Goal: Task Accomplishment & Management: Complete application form

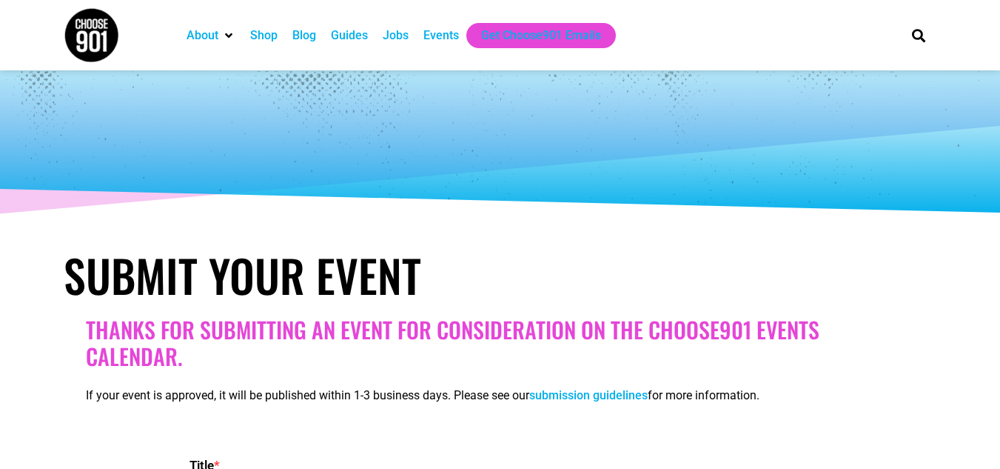
select select
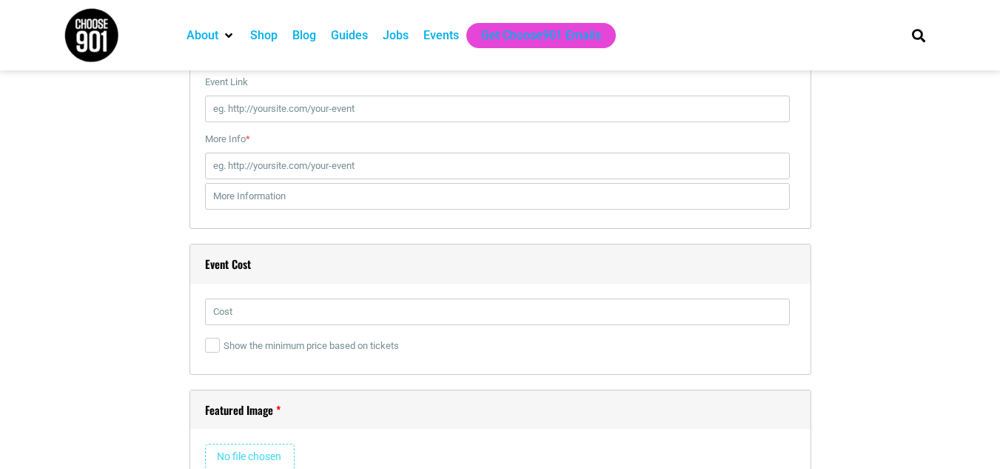
scroll to position [2073, 0]
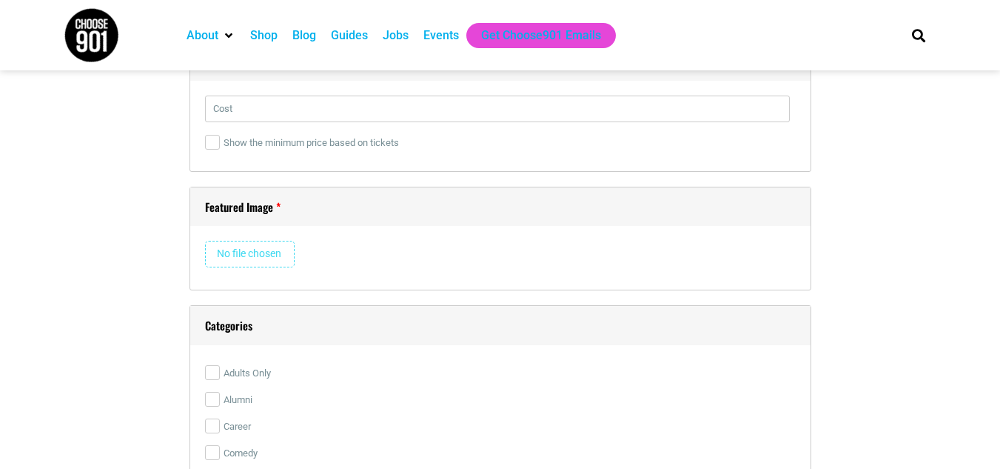
click at [258, 250] on input "file" at bounding box center [250, 254] width 90 height 27
type input "C:\fakepath\116427-Artist Reception—Edward H. Perry.jpg"
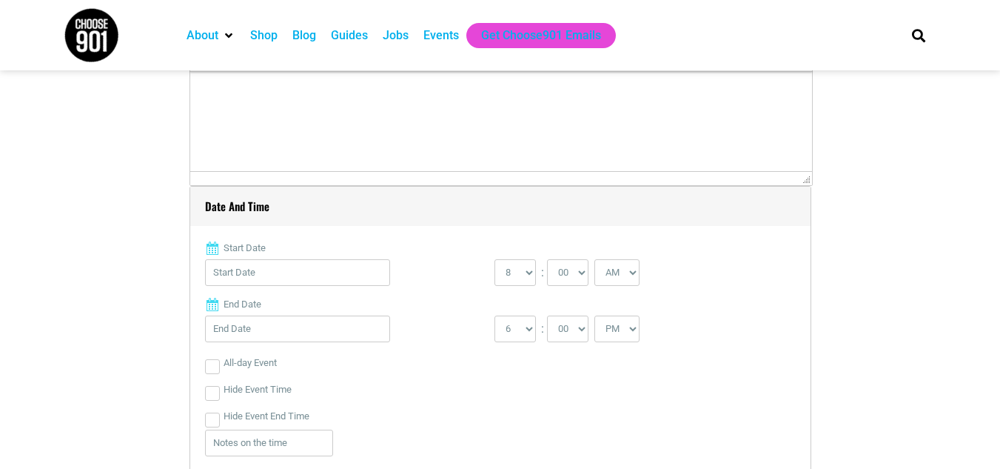
scroll to position [296, 0]
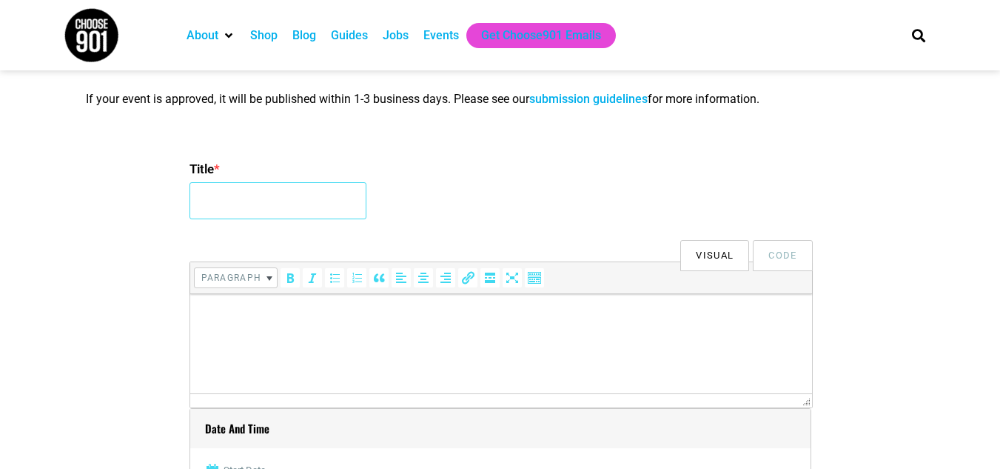
click at [315, 205] on input "Title *" at bounding box center [278, 200] width 177 height 37
paste input "Artist Reception—Edward H. Perry"
type input "Artist Reception—Edward H. Perry"
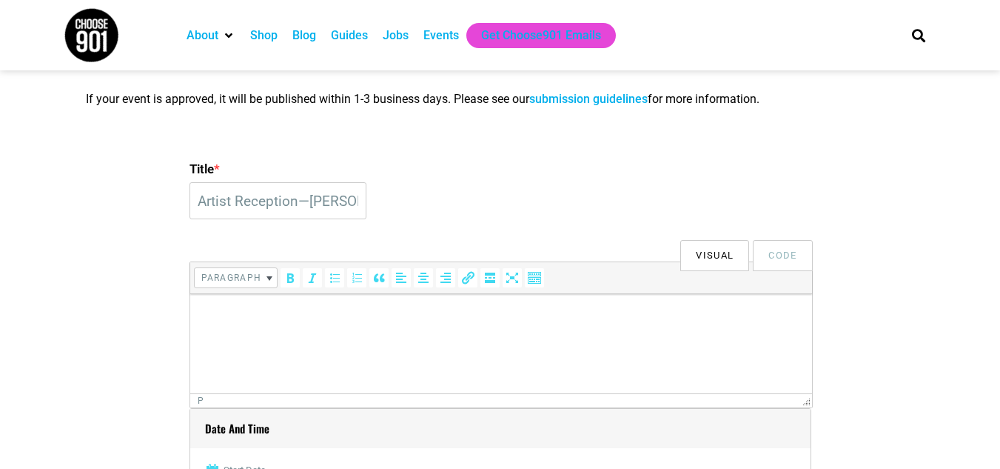
click at [298, 335] on html at bounding box center [501, 314] width 622 height 41
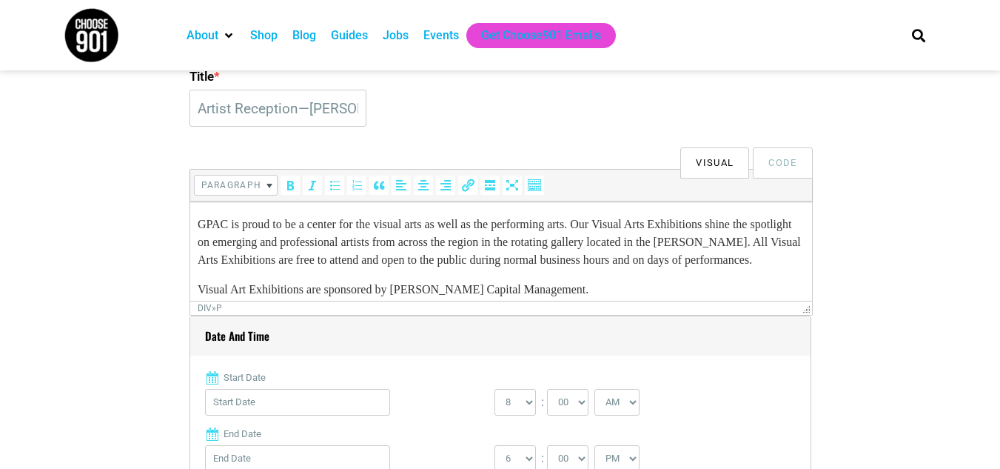
scroll to position [592, 0]
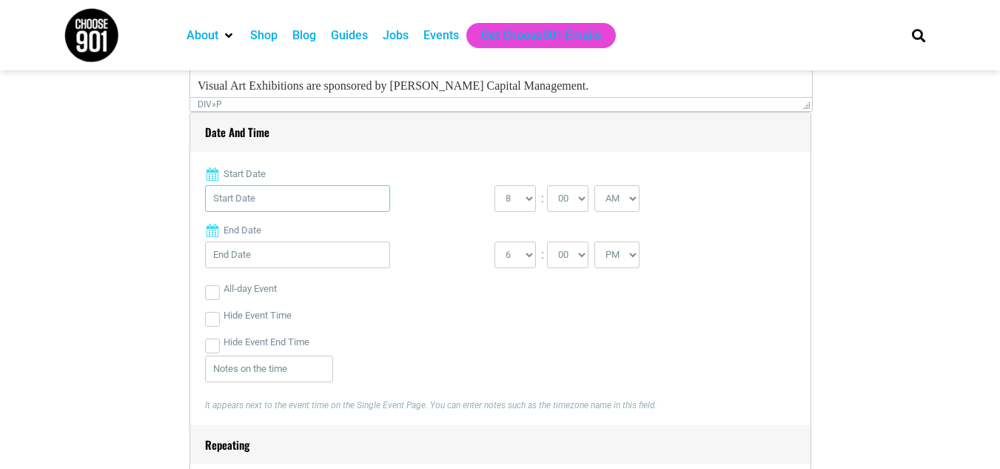
click at [225, 202] on input "Start Date" at bounding box center [297, 198] width 185 height 27
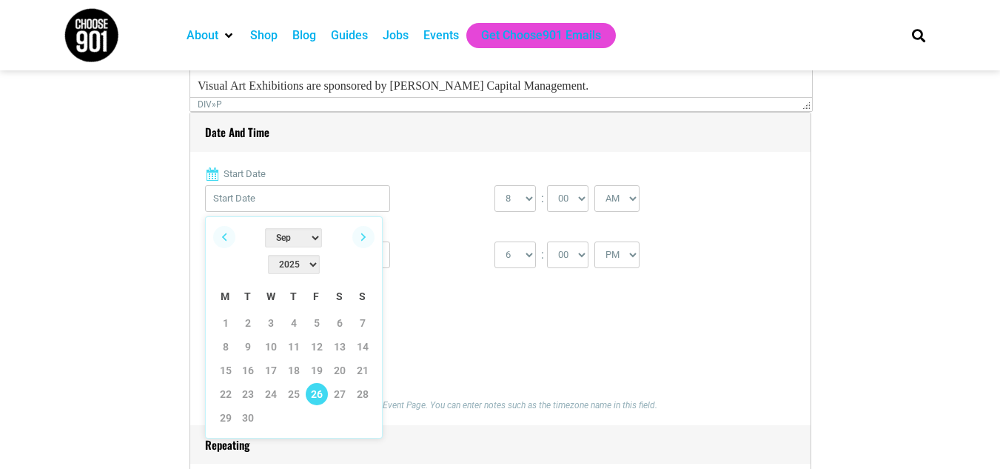
click at [312, 383] on link "26" at bounding box center [317, 394] width 22 height 22
type input "09/26/2025"
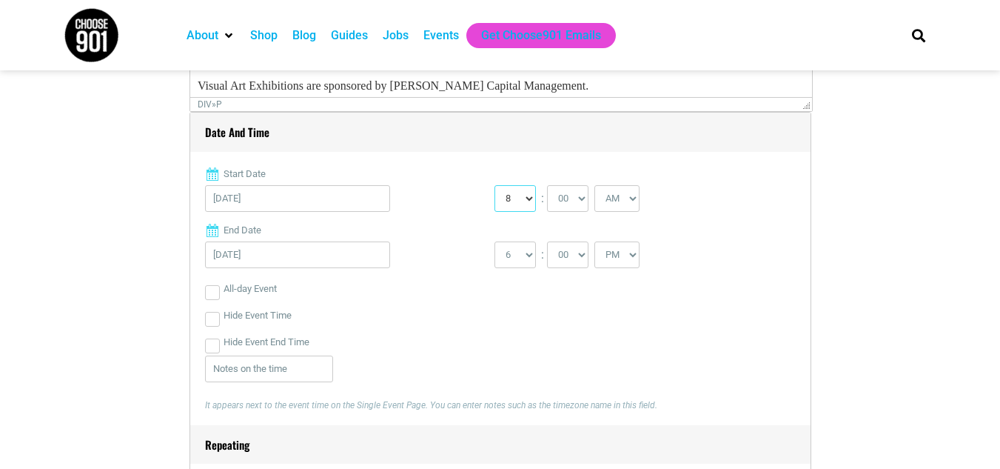
click at [525, 209] on select "0 1 2 3 4 5 6 7 8 9 10 11 12" at bounding box center [515, 198] width 41 height 27
select select "5"
click at [495, 186] on select "0 1 2 3 4 5 6 7 8 9 10 11 12" at bounding box center [515, 198] width 41 height 27
drag, startPoint x: 573, startPoint y: 194, endPoint x: 575, endPoint y: 212, distance: 17.8
click at [573, 194] on select "00 05 10 15 20 25 30 35 40 45 50 55" at bounding box center [567, 198] width 41 height 27
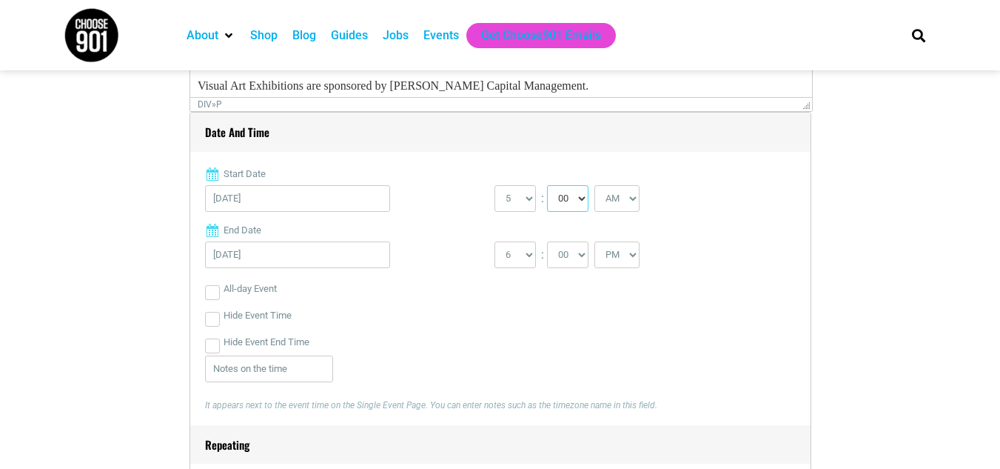
select select "30"
click at [548, 186] on select "00 05 10 15 20 25 30 35 40 45 50 55" at bounding box center [567, 198] width 41 height 27
drag, startPoint x: 633, startPoint y: 204, endPoint x: 632, endPoint y: 212, distance: 8.2
click at [633, 204] on select "AM PM" at bounding box center [617, 198] width 45 height 27
select select "PM"
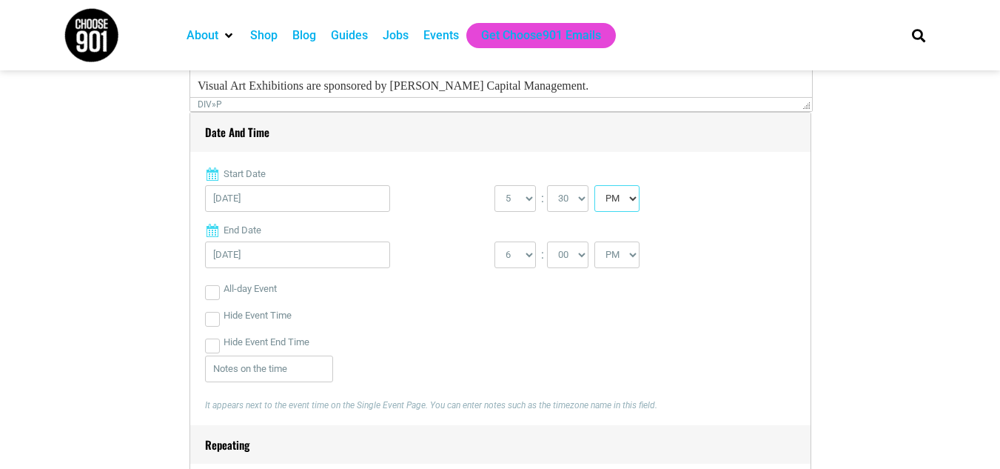
click at [596, 186] on select "AM PM" at bounding box center [617, 198] width 45 height 27
click at [595, 315] on div "Hide Event Time" at bounding box center [500, 315] width 591 height 27
click at [504, 258] on select "1 2 3 4 5 6 7 8 9 10 11 12" at bounding box center [515, 254] width 41 height 27
select select "7"
click at [495, 242] on select "1 2 3 4 5 6 7 8 9 10 11 12" at bounding box center [515, 254] width 41 height 27
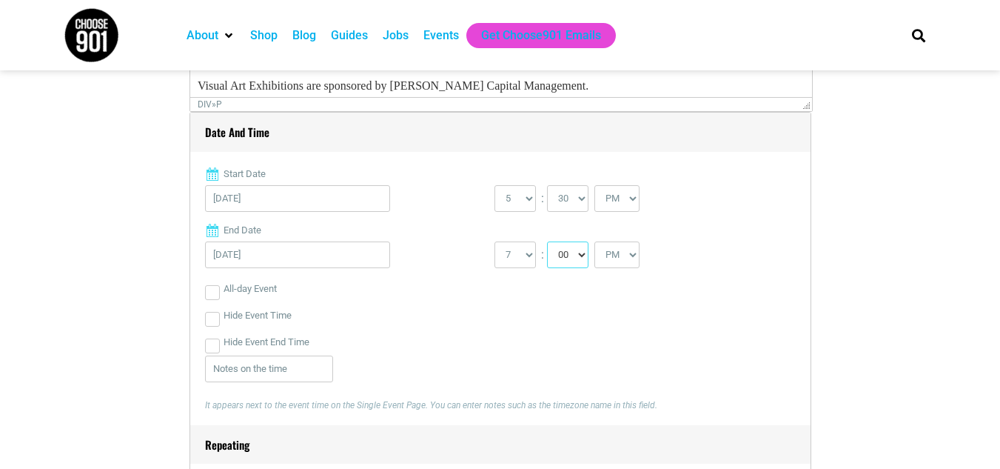
click at [578, 263] on select "00 05 10 15 20 25 30 35 40 45 50 55" at bounding box center [567, 254] width 41 height 27
select select "30"
click at [548, 242] on select "00 05 10 15 20 25 30 35 40 45 50 55" at bounding box center [567, 254] width 41 height 27
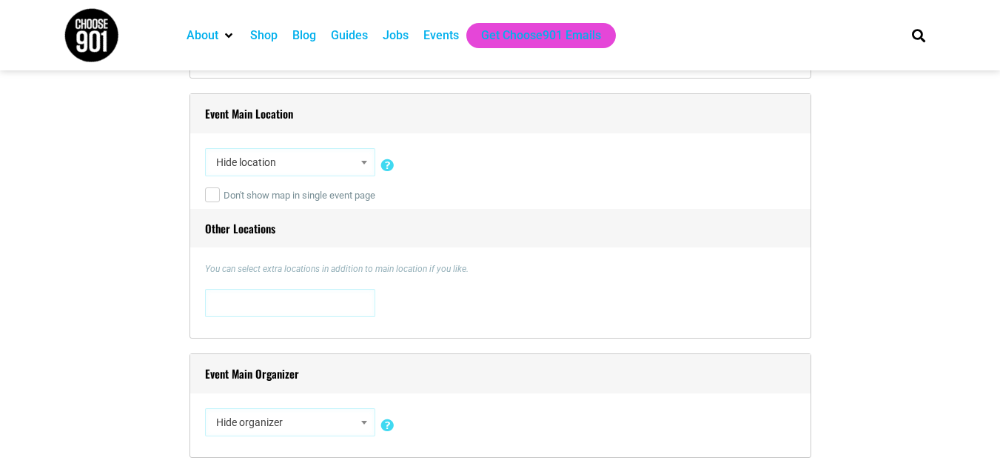
scroll to position [1037, 0]
click at [346, 169] on span "Hide location" at bounding box center [290, 160] width 160 height 27
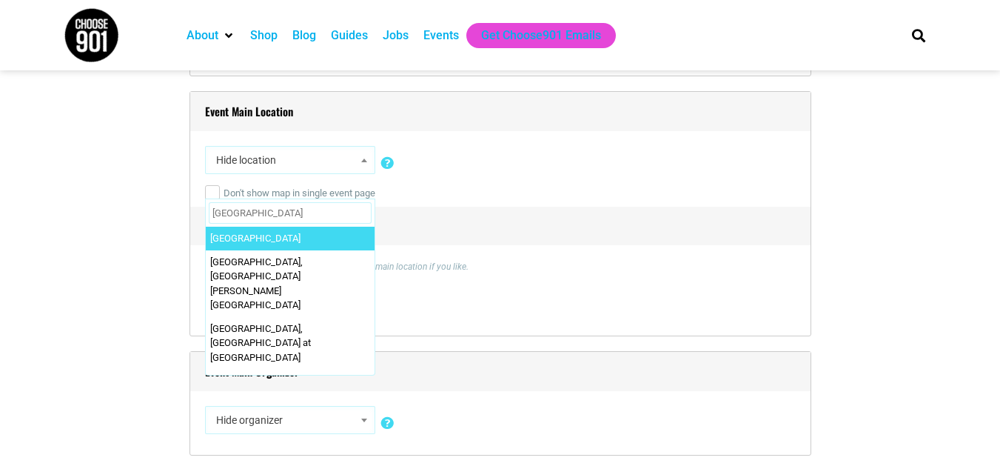
scroll to position [0, 2]
type input "Germantown Performing Arts Center"
select select "2368"
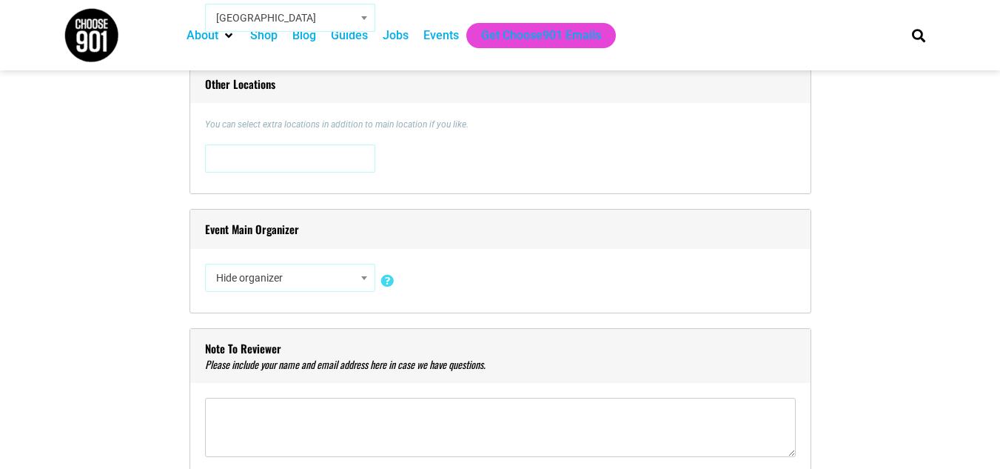
scroll to position [1185, 0]
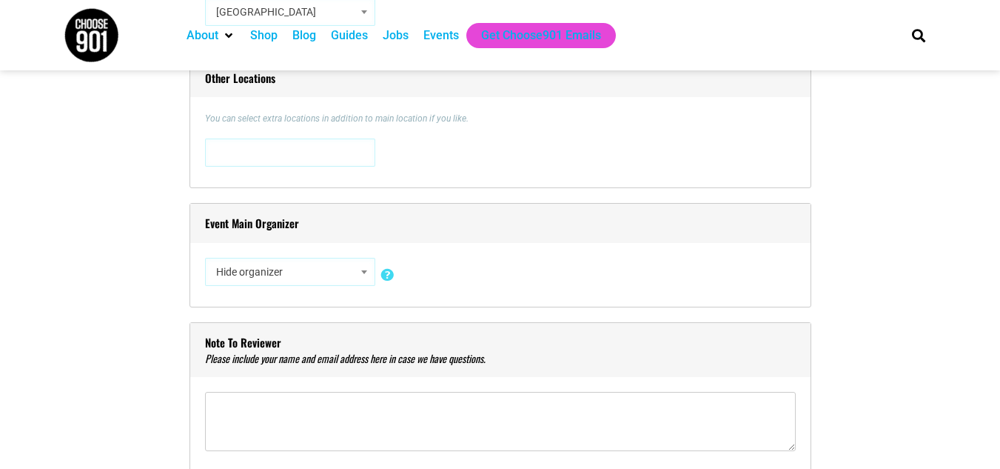
click at [332, 293] on div "Event Main Organizer Hide organizer Insert a new organizer #UpTheVote901 17 Ber…" at bounding box center [501, 255] width 622 height 104
click at [338, 269] on span "Hide organizer" at bounding box center [290, 271] width 160 height 27
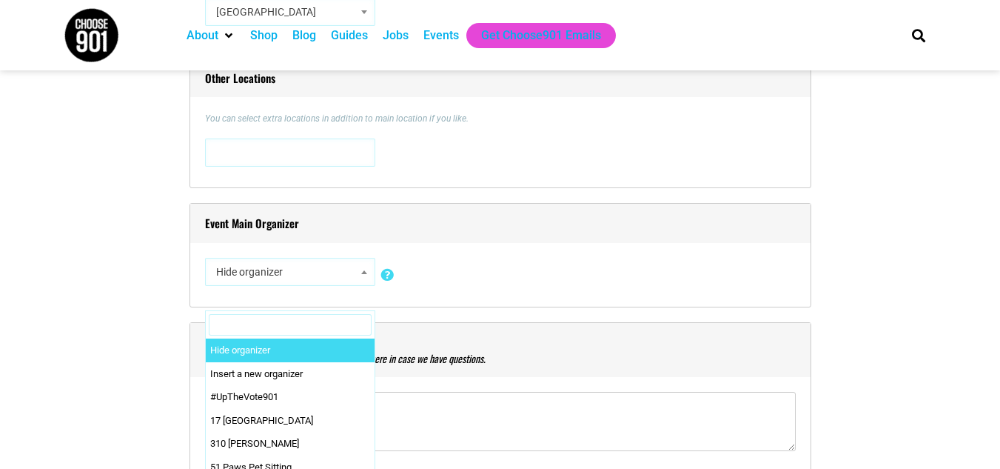
click at [309, 323] on input "Search" at bounding box center [290, 325] width 163 height 22
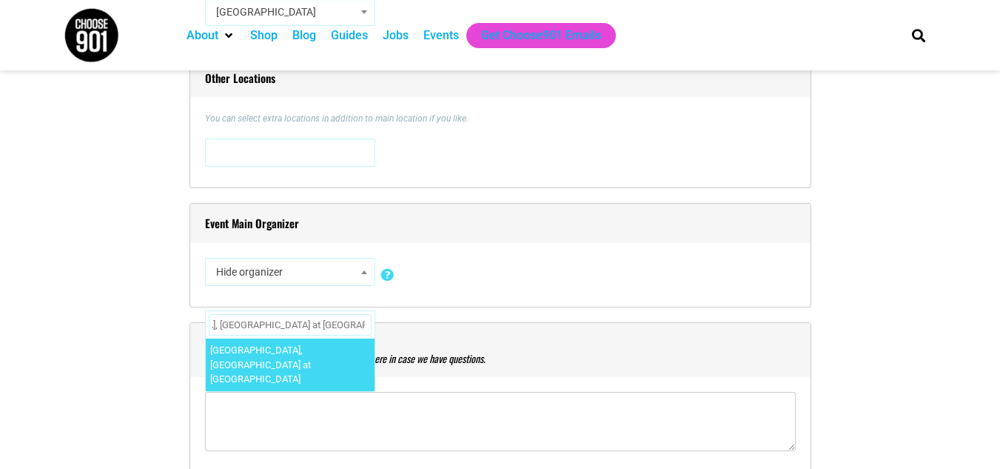
type input "Germantown Performing Arts Center, The Grove at GPAC"
select select "1935"
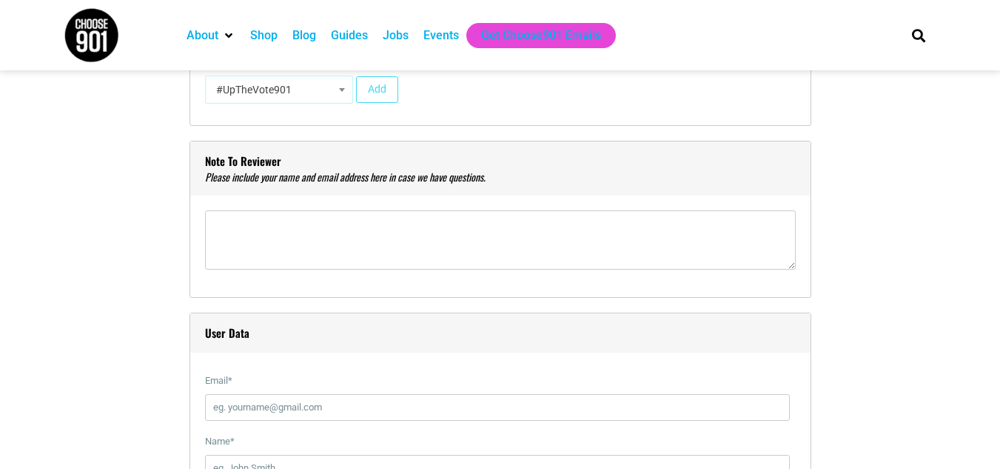
scroll to position [1703, 0]
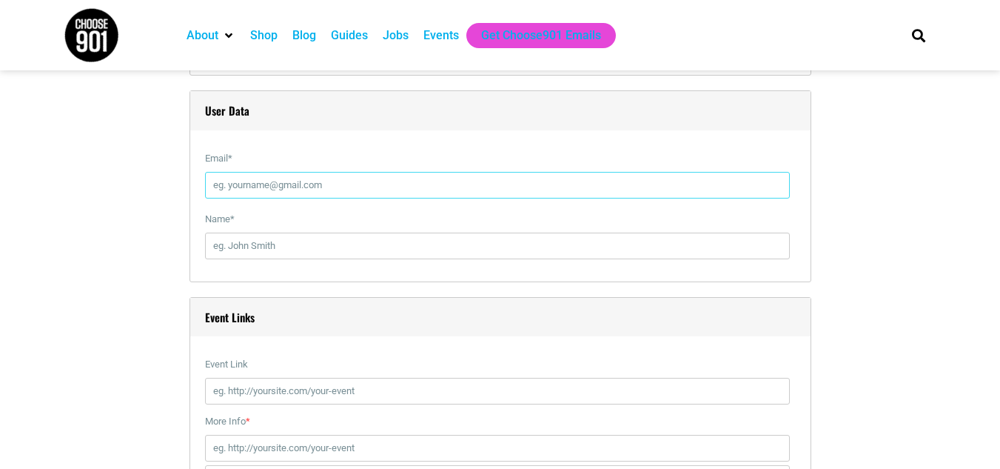
click at [363, 186] on input "Email *" at bounding box center [497, 185] width 585 height 27
click at [353, 252] on input "Name *" at bounding box center [497, 245] width 585 height 27
paste input "Nevada Presley"
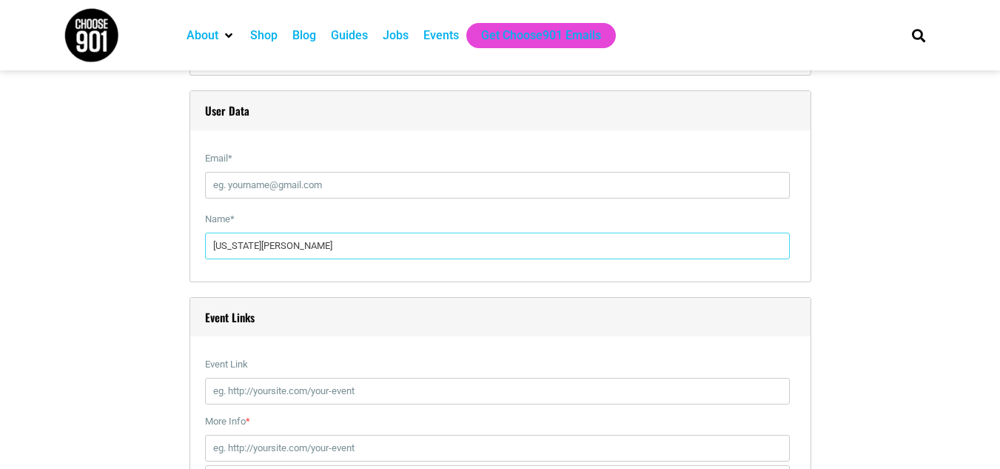
type input "Nevada Presley"
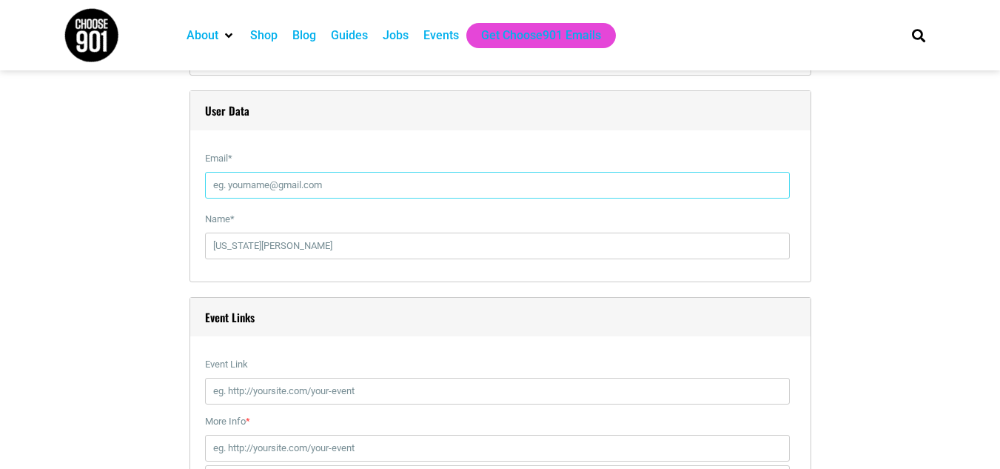
click at [380, 191] on input "Email *" at bounding box center [497, 185] width 585 height 27
paste input "nevada@gpacweb.com"
type input "nevada@gpacweb.com"
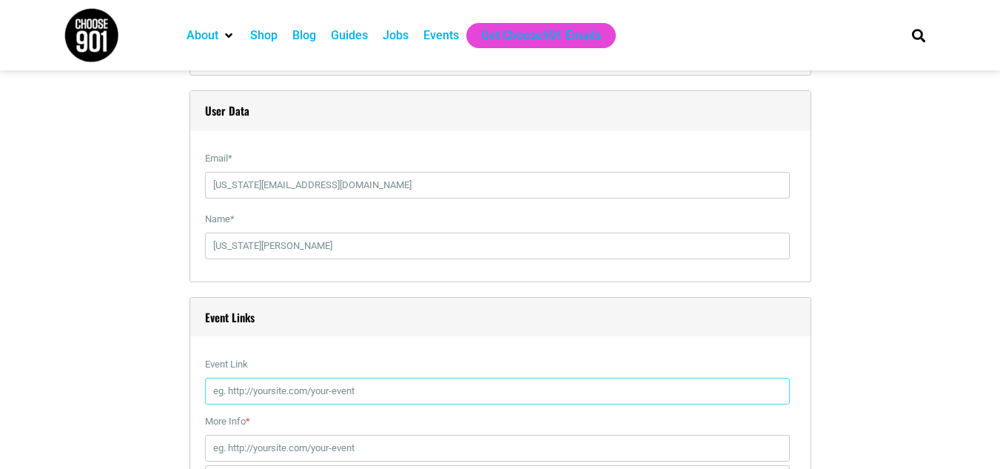
scroll to position [1777, 0]
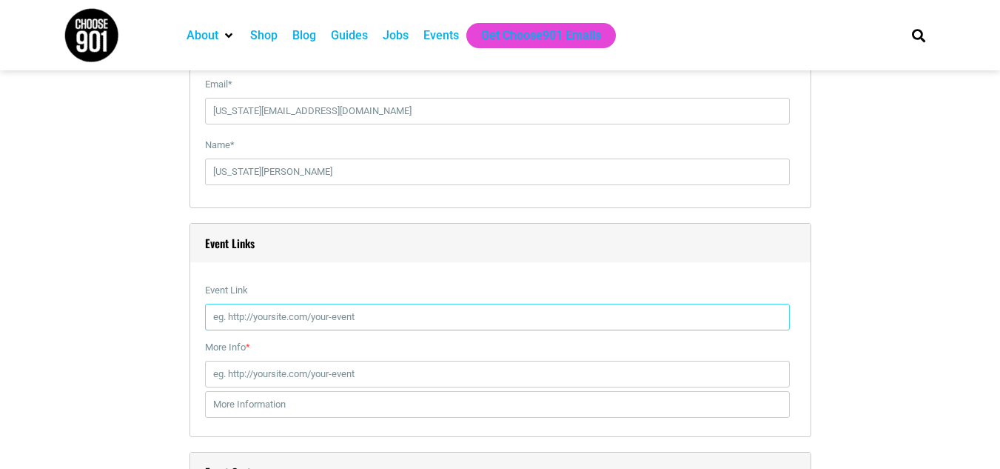
paste input "https://eventvesta.com/events/116427/t/tickets"
type input "https://eventvesta.com/events/116427/t/tickets"
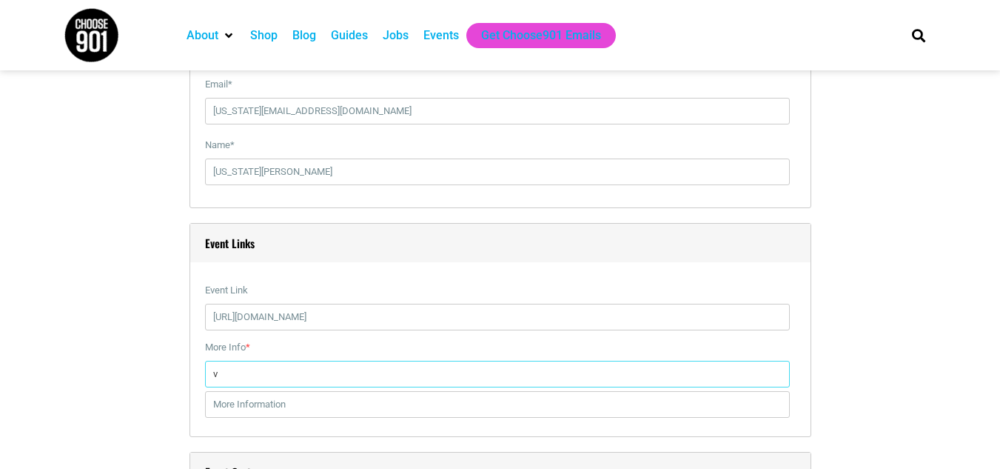
drag, startPoint x: 259, startPoint y: 376, endPoint x: 158, endPoint y: 377, distance: 101.4
click at [158, 377] on div "Title * Artist Reception—Edward H. Perry Visual Code b i link b-quote del ins i…" at bounding box center [501, 212] width 874 height 3135
paste input "https://eventvesta.com/events/116427/t/tickets"
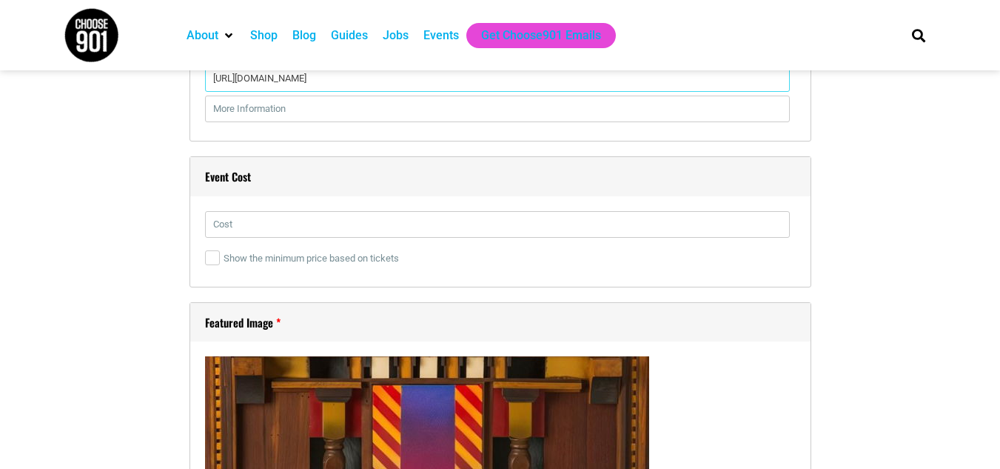
scroll to position [2073, 0]
type input "https://eventvesta.com/events/116427/t/tickets"
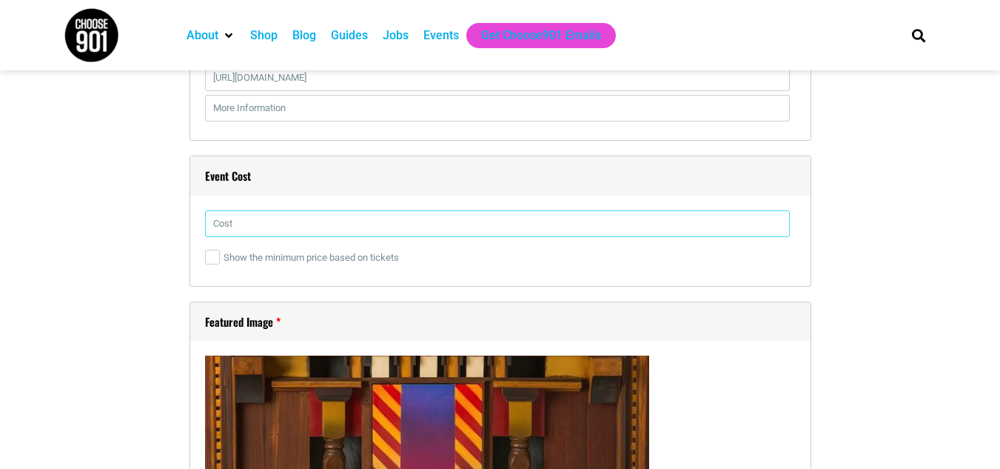
click at [241, 229] on input "text" at bounding box center [497, 223] width 585 height 27
paste input "Free"
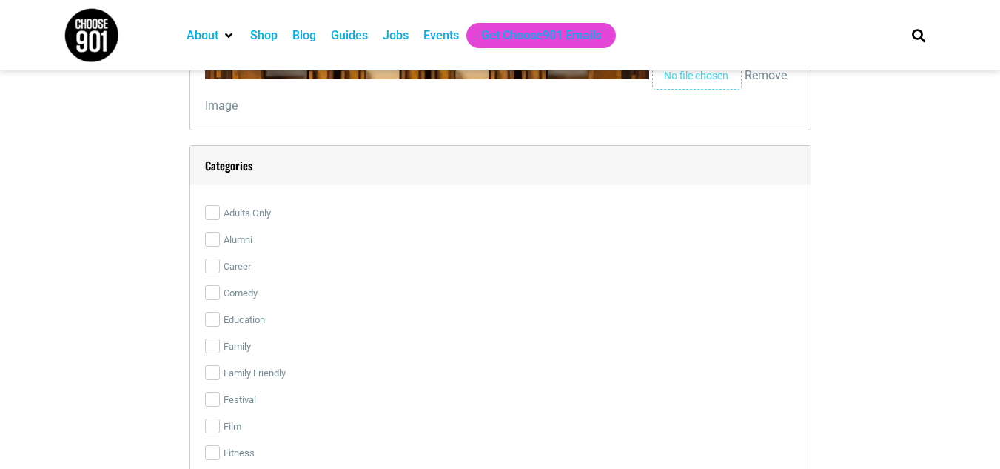
scroll to position [2591, 0]
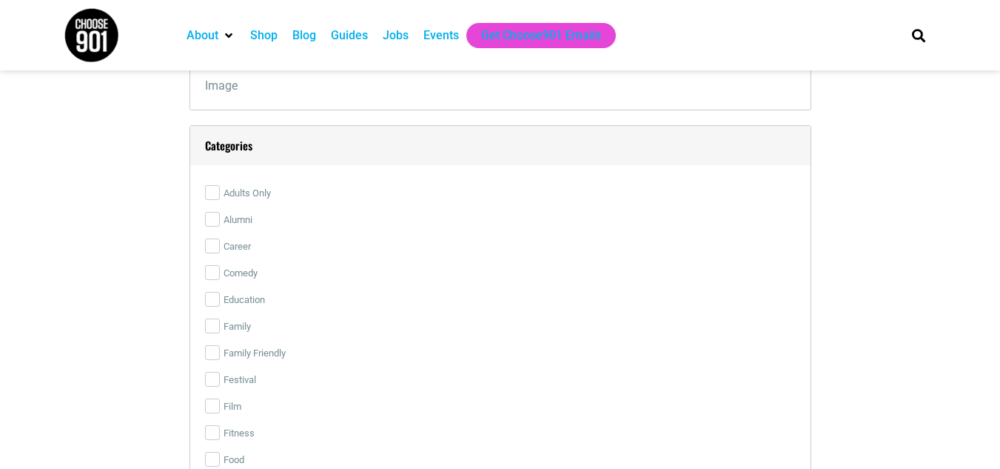
type input "Free"
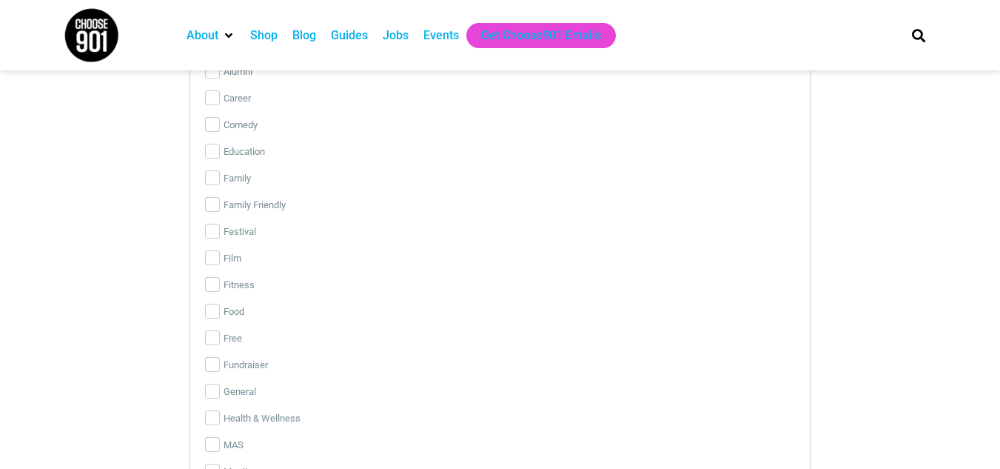
scroll to position [2888, 0]
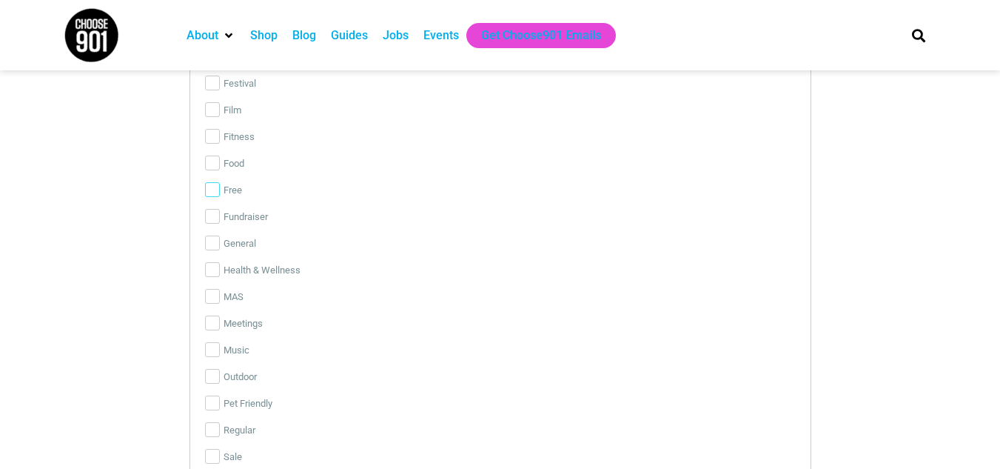
click at [205, 195] on input "Free" at bounding box center [212, 189] width 15 height 15
checkbox input "true"
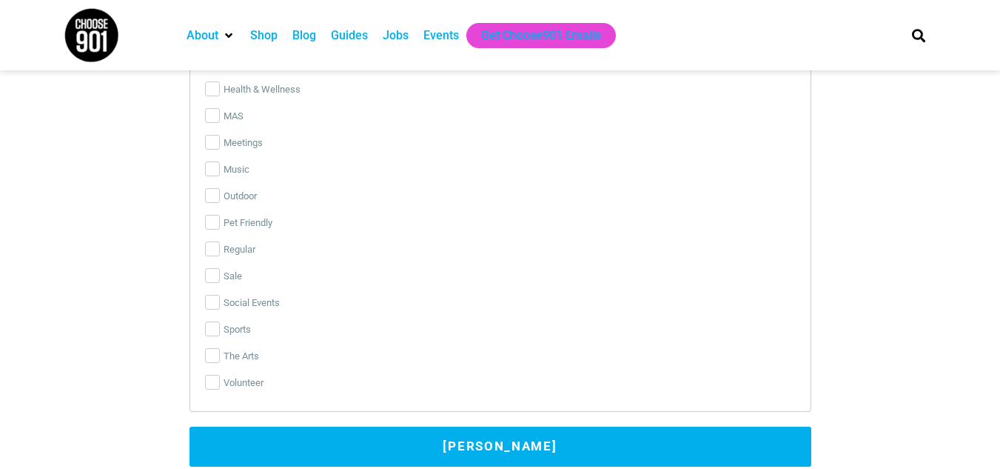
scroll to position [3110, 0]
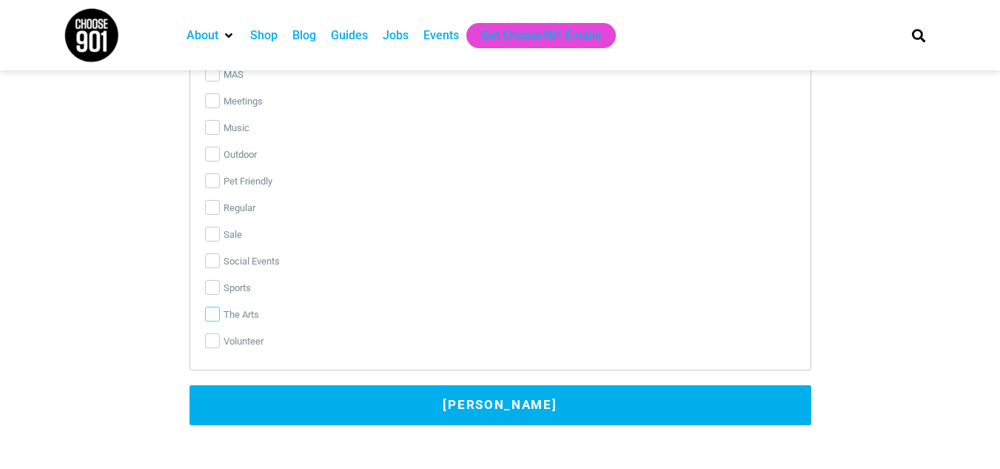
click at [212, 321] on input "The Arts" at bounding box center [212, 314] width 15 height 15
checkbox input "true"
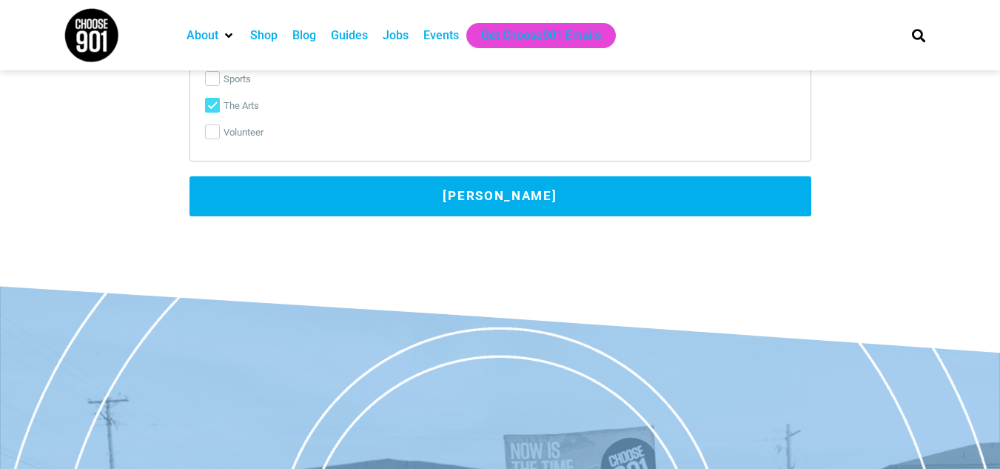
scroll to position [3387, 0]
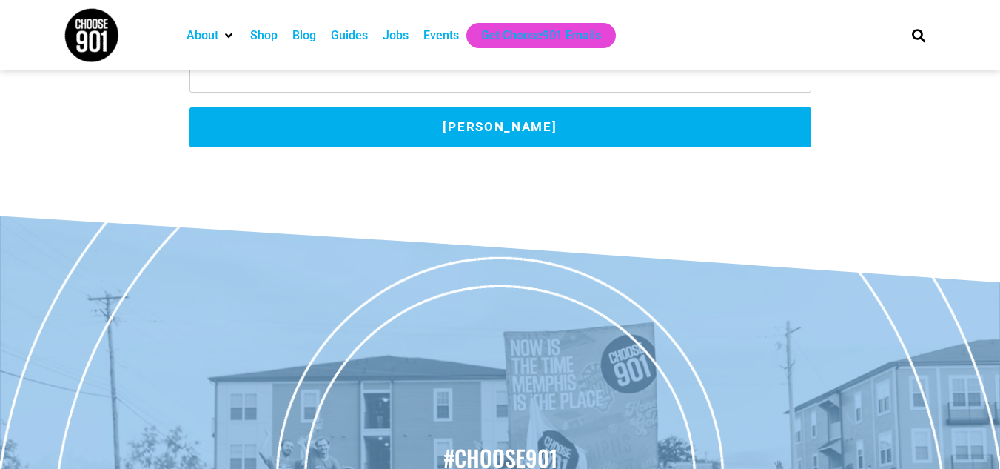
click at [462, 118] on button "Submit Event" at bounding box center [501, 127] width 622 height 40
